Goal: Task Accomplishment & Management: Manage account settings

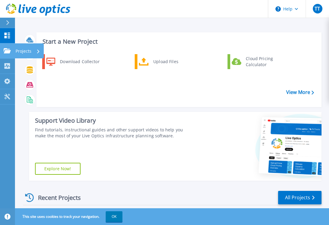
click at [3, 51] on link "Projects Projects" at bounding box center [7, 50] width 15 height 15
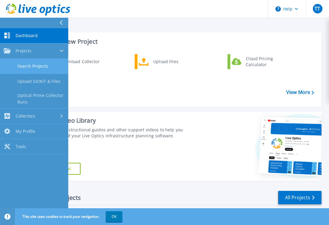
click at [41, 62] on link "Search Projects" at bounding box center [34, 66] width 68 height 15
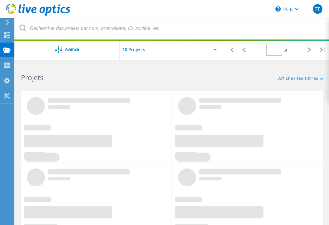
type input "1"
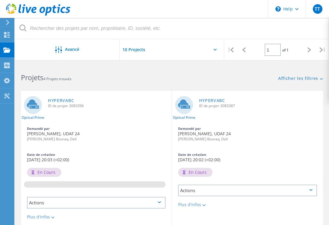
click at [257, 191] on div "Actions" at bounding box center [247, 191] width 139 height 12
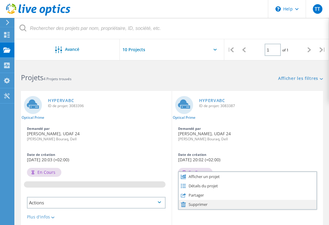
click at [217, 205] on div "Supprimer" at bounding box center [248, 204] width 138 height 9
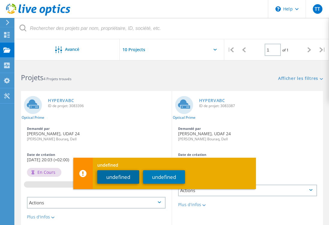
click at [126, 179] on button "undefined" at bounding box center [118, 177] width 42 height 13
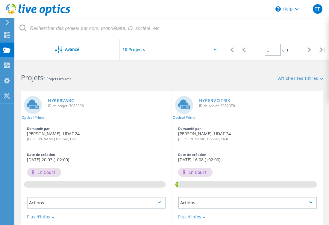
click at [199, 216] on div "Plus d'infos" at bounding box center [247, 217] width 139 height 4
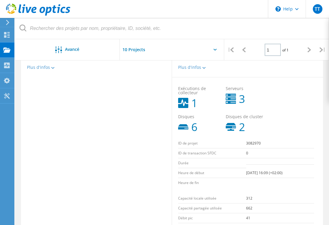
scroll to position [120, 0]
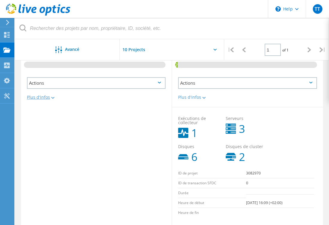
click at [49, 98] on div "Plus d'infos" at bounding box center [96, 97] width 139 height 4
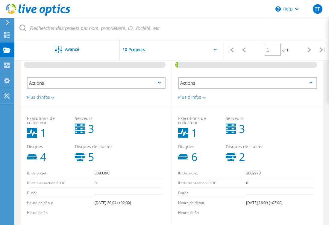
scroll to position [180, 0]
